Goal: Task Accomplishment & Management: Use online tool/utility

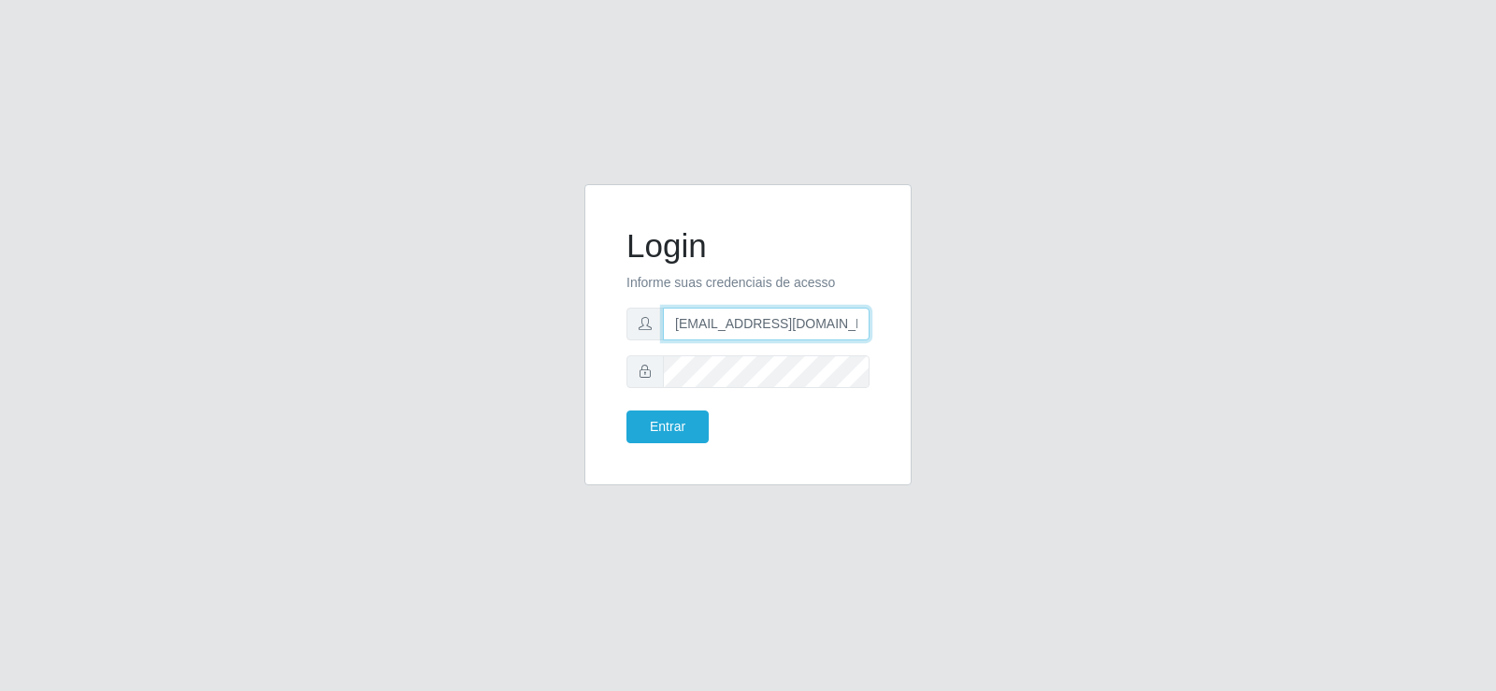
drag, startPoint x: 664, startPoint y: 347, endPoint x: 493, endPoint y: 365, distance: 172.1
click at [485, 366] on div "Login Informe suas credenciais de acesso [EMAIL_ADDRESS][DOMAIN_NAME] Entrar" at bounding box center [748, 345] width 1066 height 323
type input "[DOMAIN_NAME]"
drag, startPoint x: 712, startPoint y: 324, endPoint x: 425, endPoint y: 325, distance: 287.0
click at [425, 325] on div "Login Informe suas credenciais de acesso Entrar" at bounding box center [748, 345] width 1066 height 323
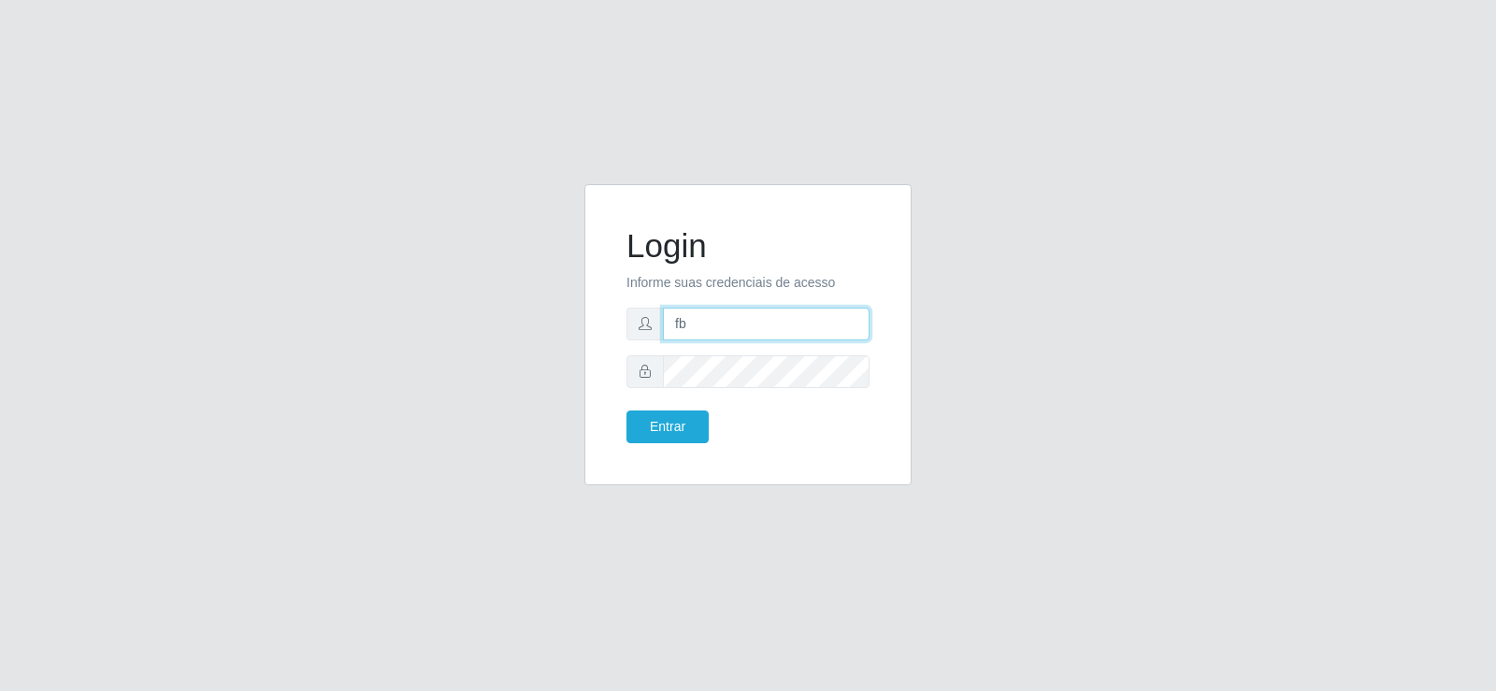
type input "[EMAIL_ADDRESS][DOMAIN_NAME]"
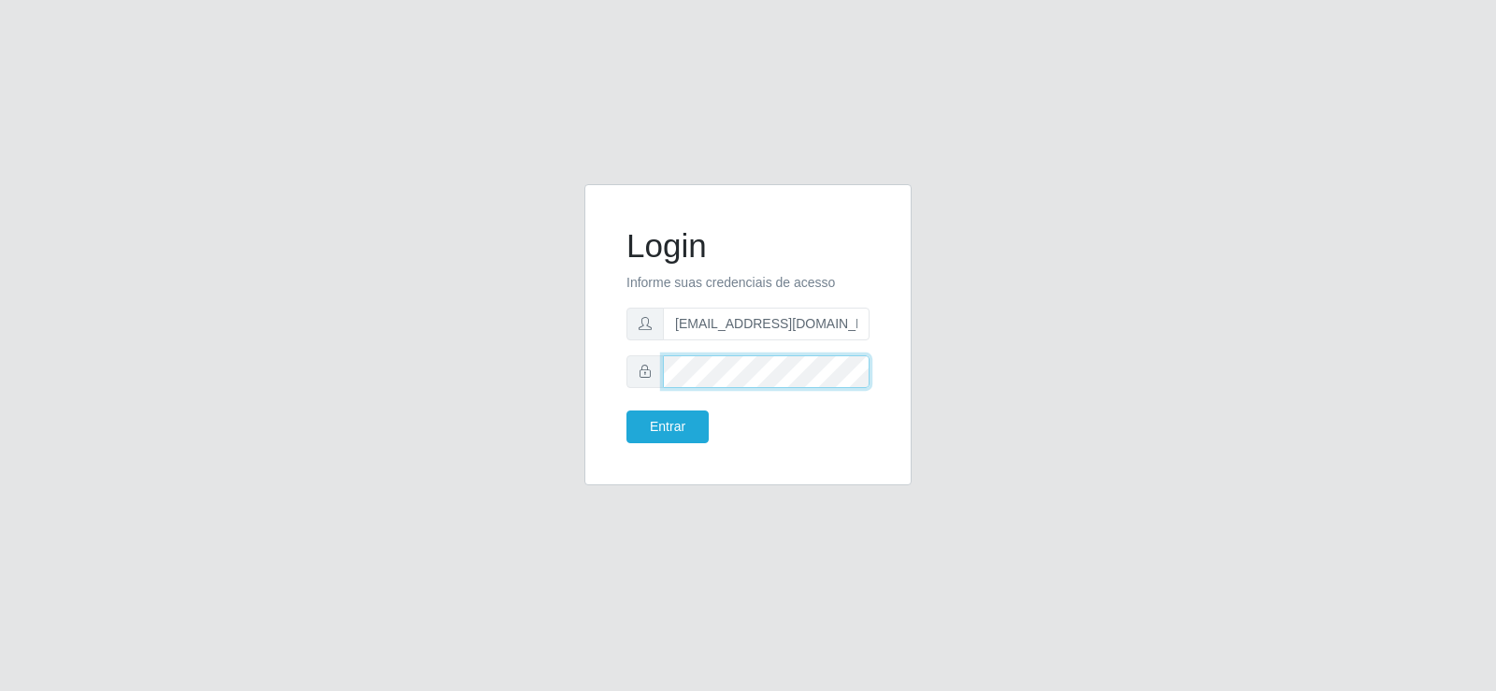
click at [509, 394] on div "Login Informe suas credenciais de acesso [EMAIL_ADDRESS][DOMAIN_NAME] Entrar" at bounding box center [748, 345] width 1066 height 323
click at [654, 420] on button "Entrar" at bounding box center [667, 426] width 82 height 33
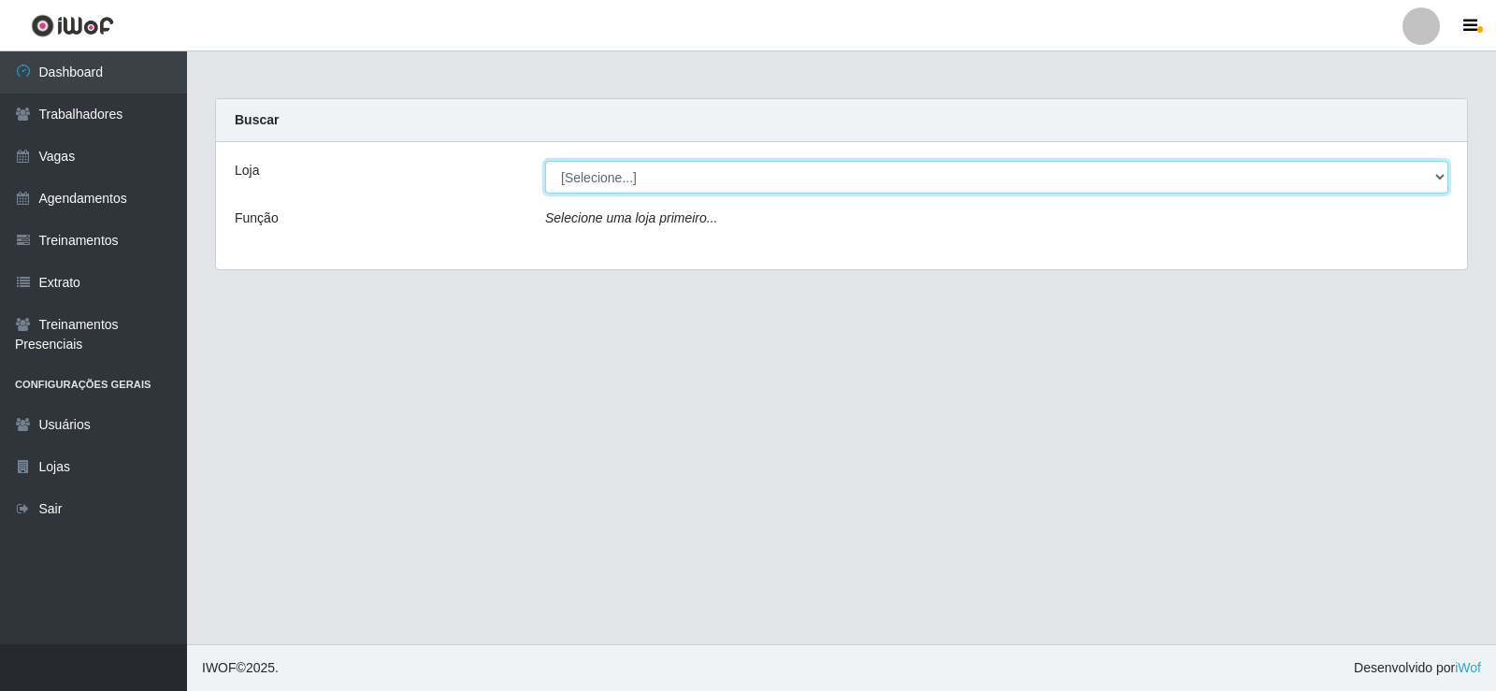
click at [621, 180] on select "[Selecione...] Supermercado Tadeu - [GEOGRAPHIC_DATA]" at bounding box center [996, 177] width 903 height 33
select select "195"
click at [545, 161] on select "[Selecione...] Supermercado Tadeu - [GEOGRAPHIC_DATA]" at bounding box center [996, 177] width 903 height 33
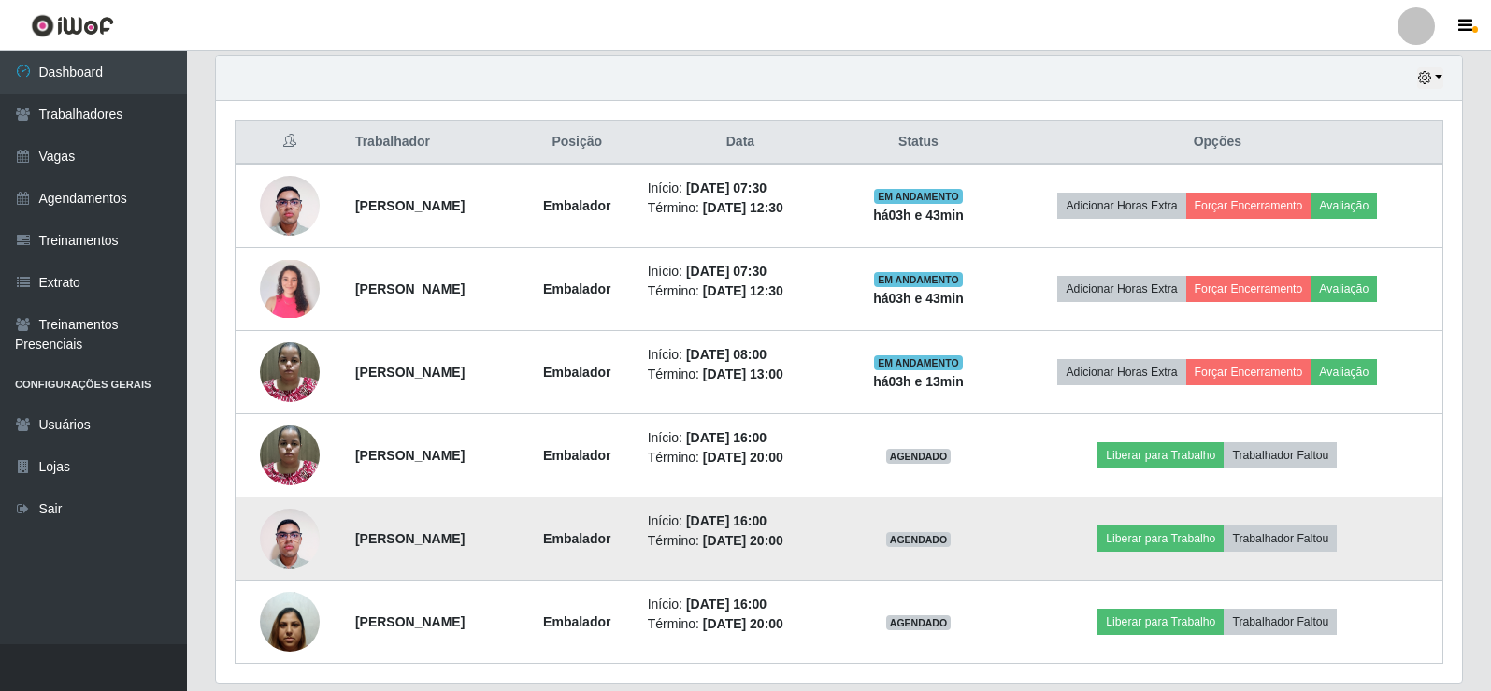
scroll to position [717, 0]
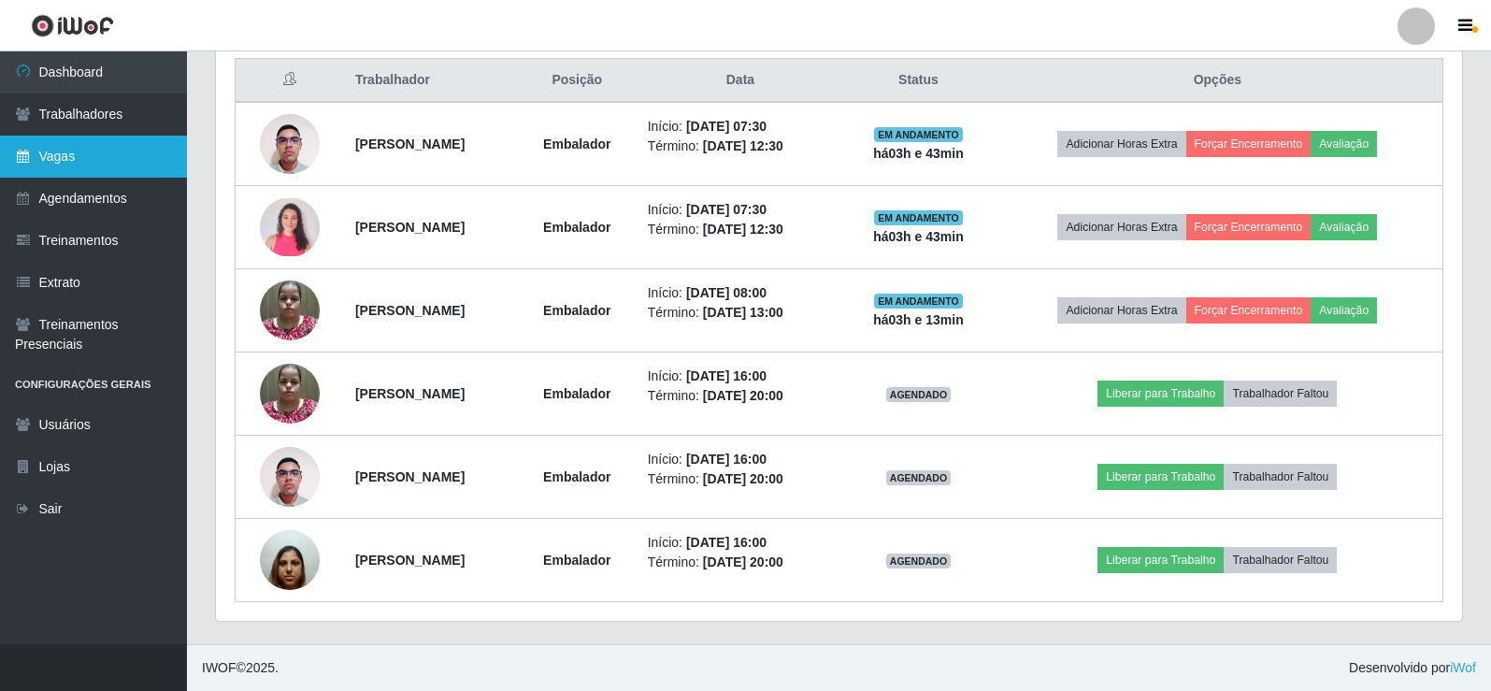
click at [80, 150] on link "Vagas" at bounding box center [93, 157] width 187 height 42
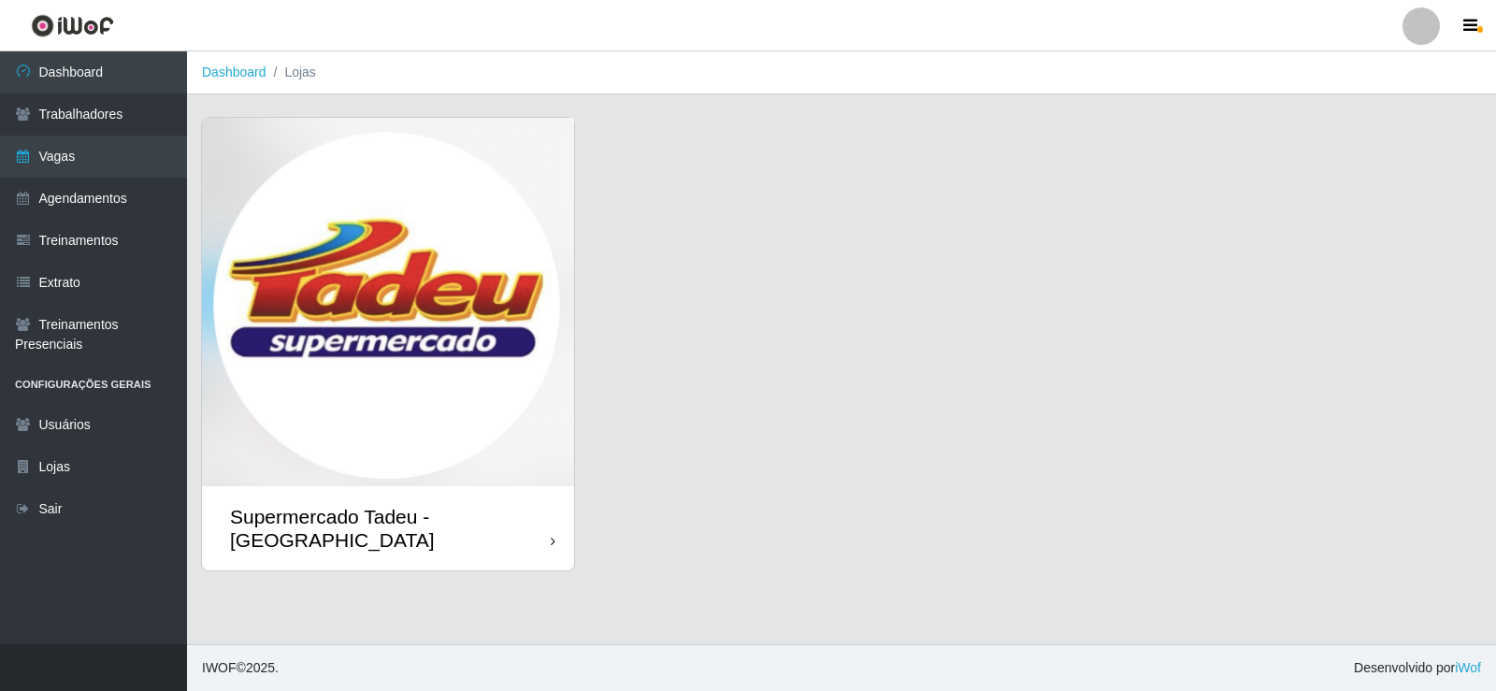
click at [491, 356] on img at bounding box center [388, 302] width 372 height 368
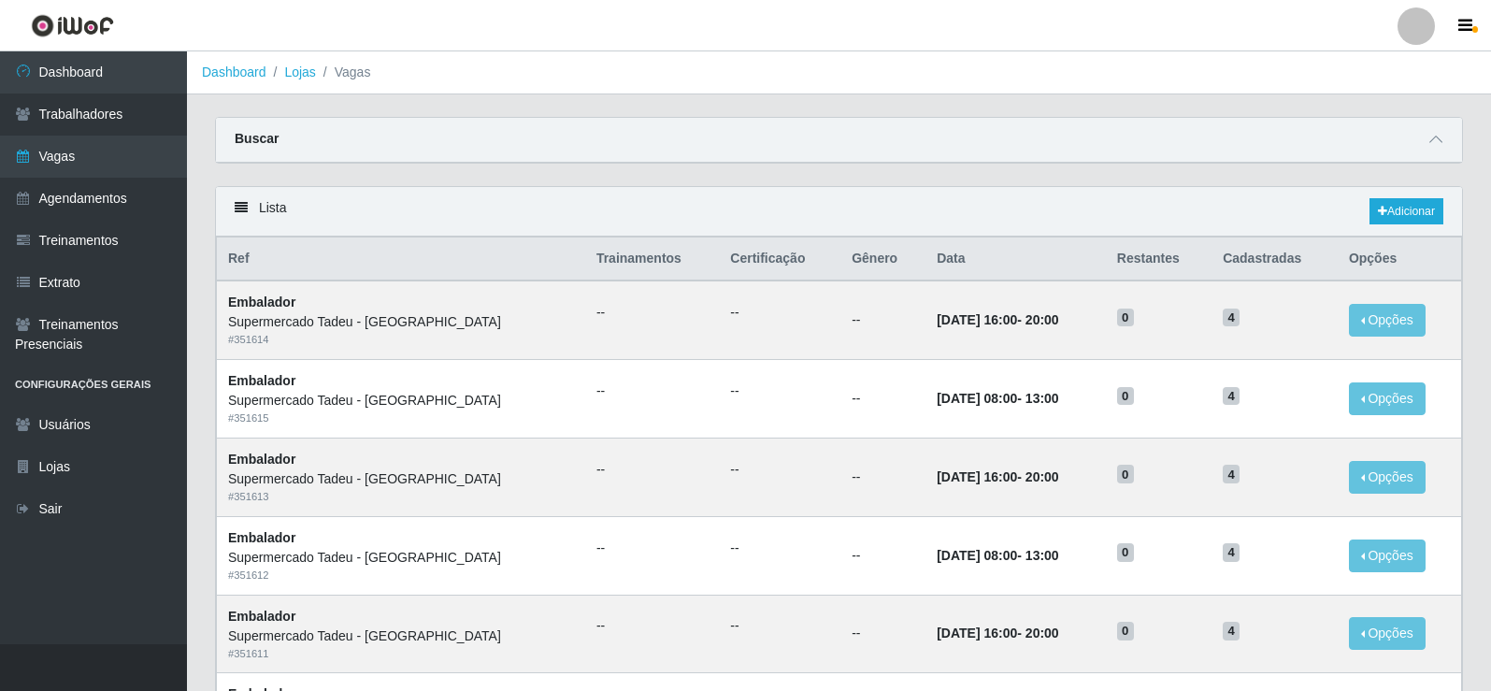
click at [989, 158] on div "Buscar" at bounding box center [839, 140] width 1246 height 45
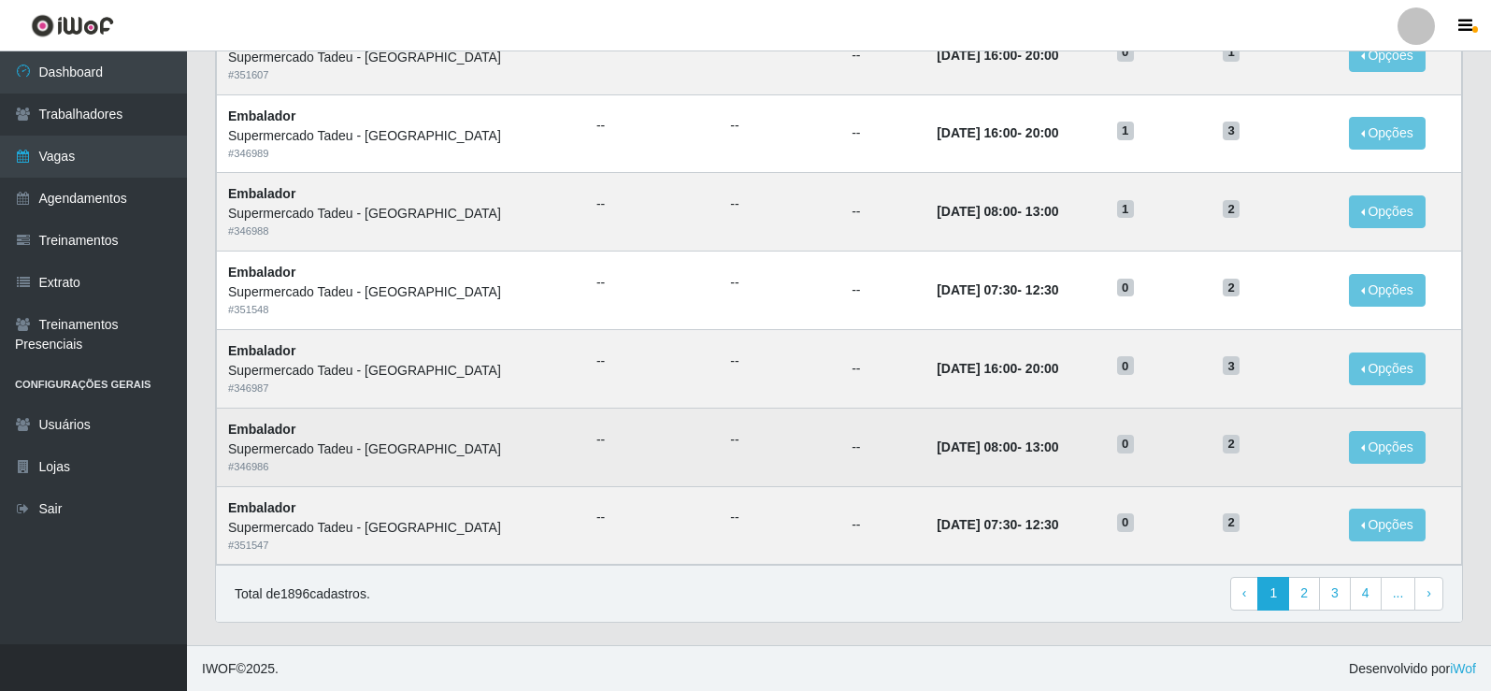
scroll to position [894, 0]
